Goal: Information Seeking & Learning: Learn about a topic

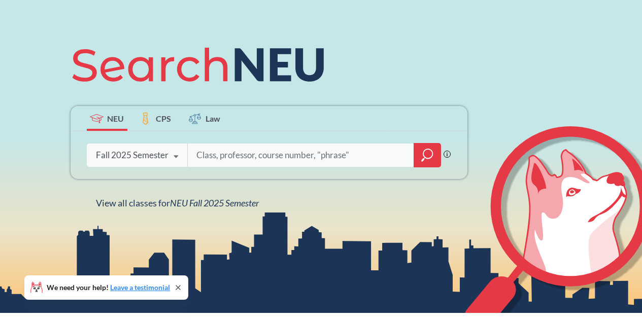
scroll to position [101, 0]
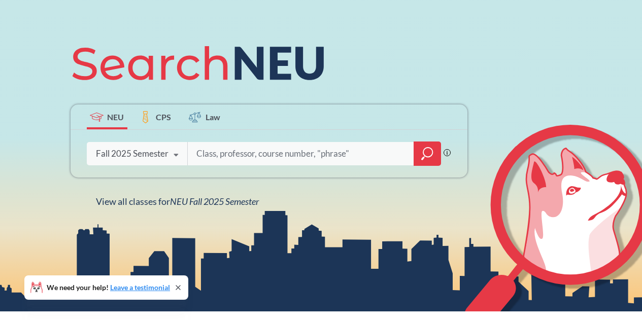
click at [260, 154] on input "search" at bounding box center [300, 153] width 211 height 21
type input "fina 3303"
click at [428, 154] on icon "magnifying glass" at bounding box center [427, 154] width 12 height 14
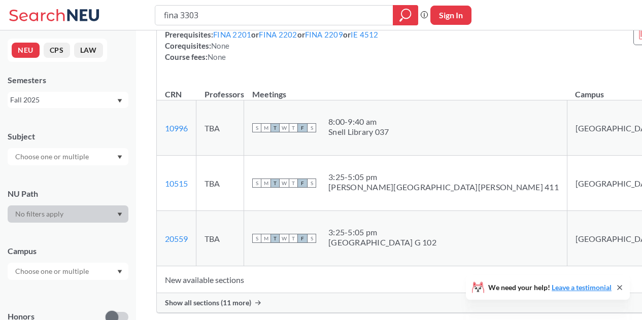
scroll to position [152, 0]
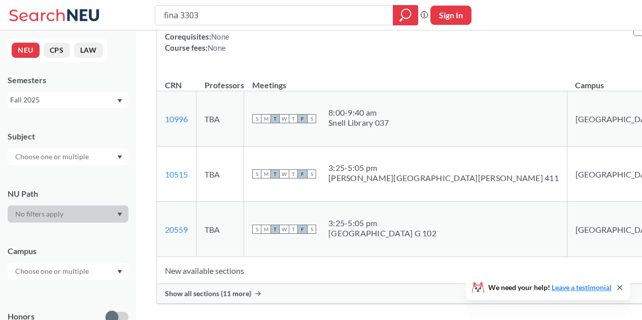
click at [226, 284] on div "Show all sections (11 more)" at bounding box center [457, 293] width 600 height 19
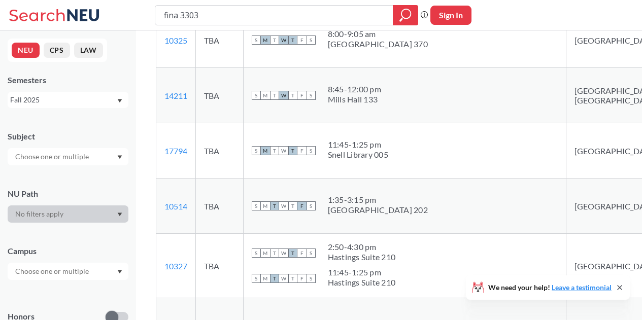
scroll to position [457, 0]
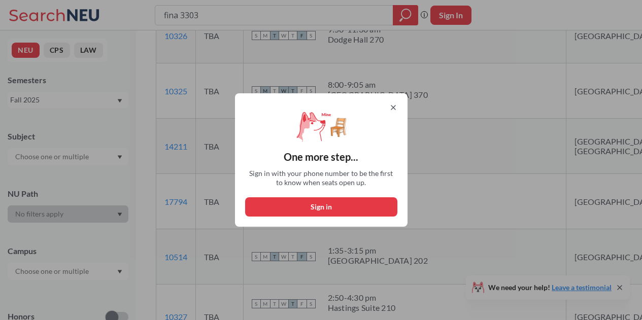
click at [395, 108] on icon at bounding box center [393, 108] width 4 height 4
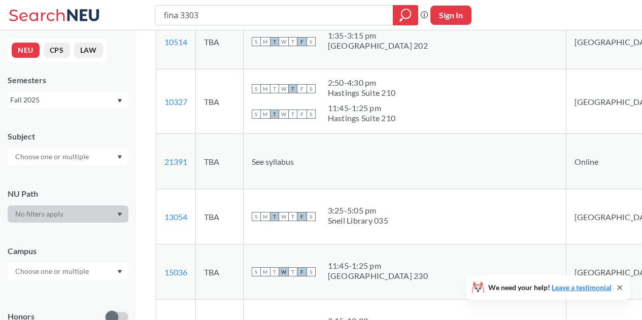
scroll to position [660, 0]
